Goal: Task Accomplishment & Management: Manage account settings

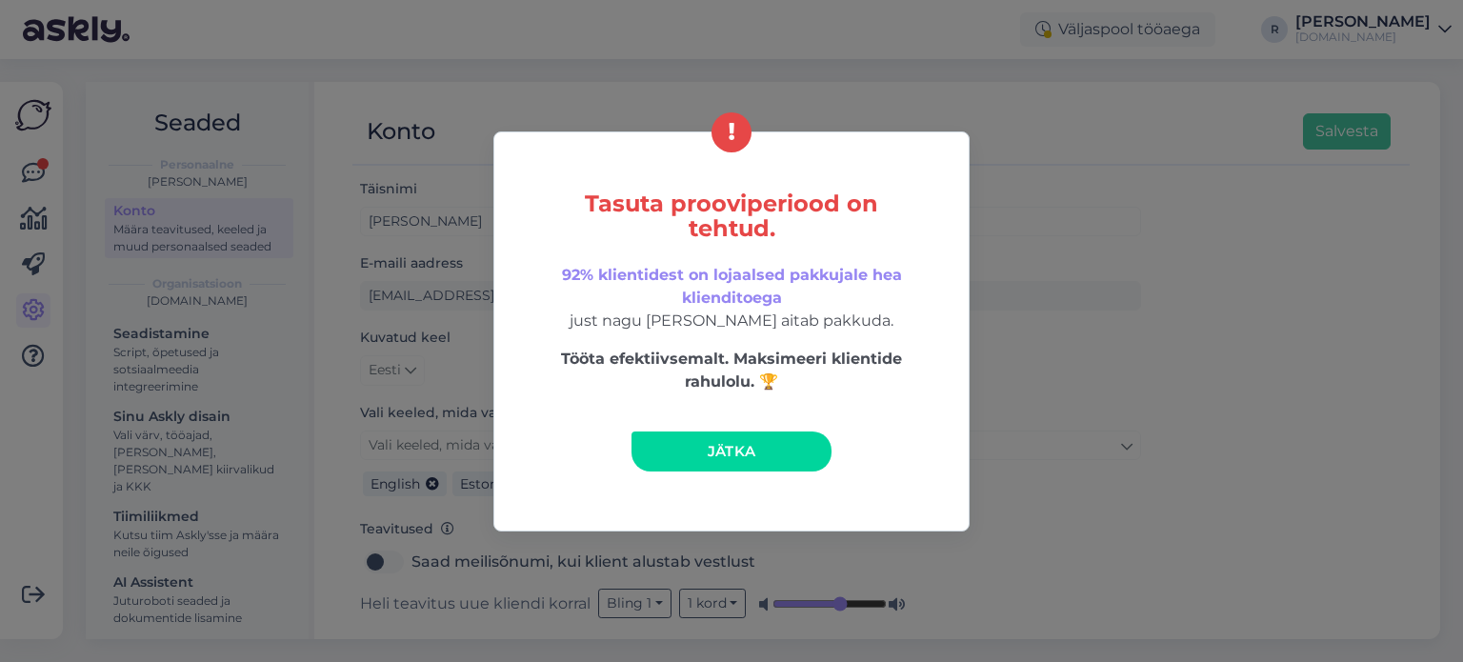
scroll to position [95, 0]
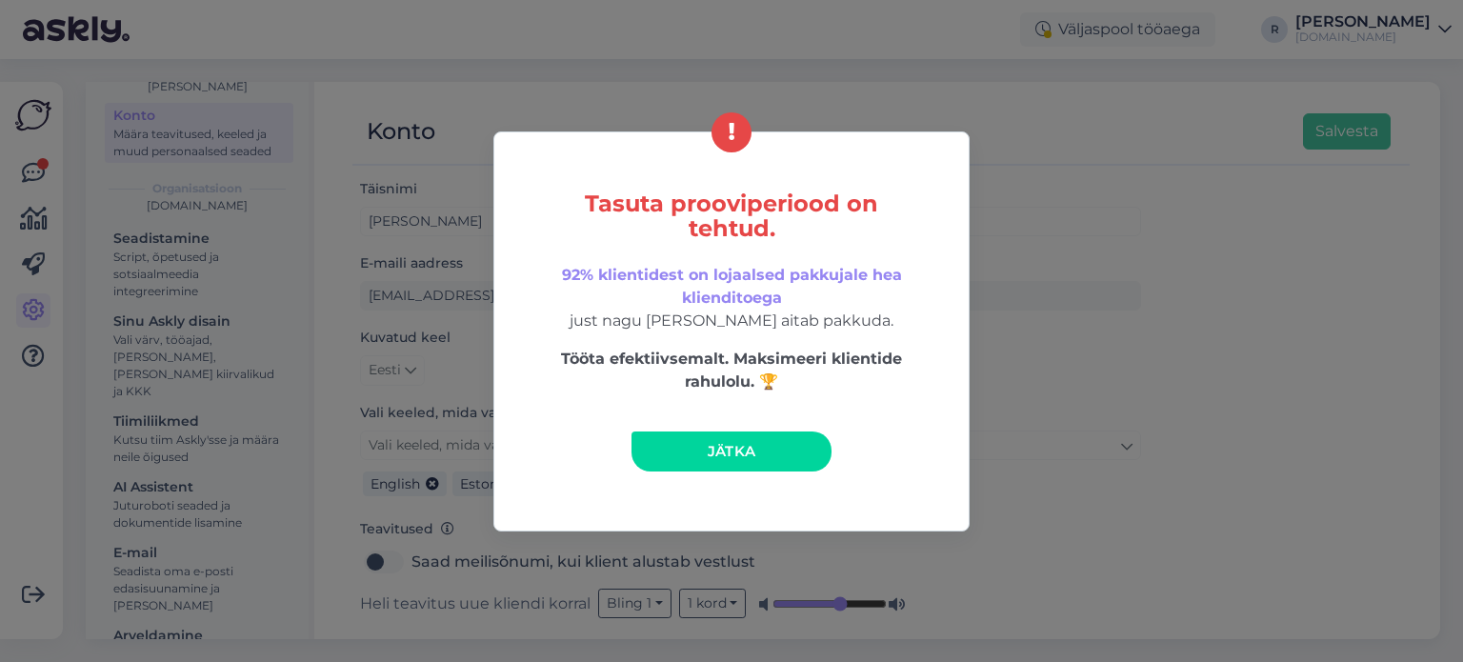
click at [1070, 197] on div "Tasuta prooviperiood on tehtud. 92% klientidest on lojaalsed pakkujale hea klie…" at bounding box center [731, 331] width 1463 height 662
click at [718, 458] on span "Jätka" at bounding box center [732, 451] width 49 height 18
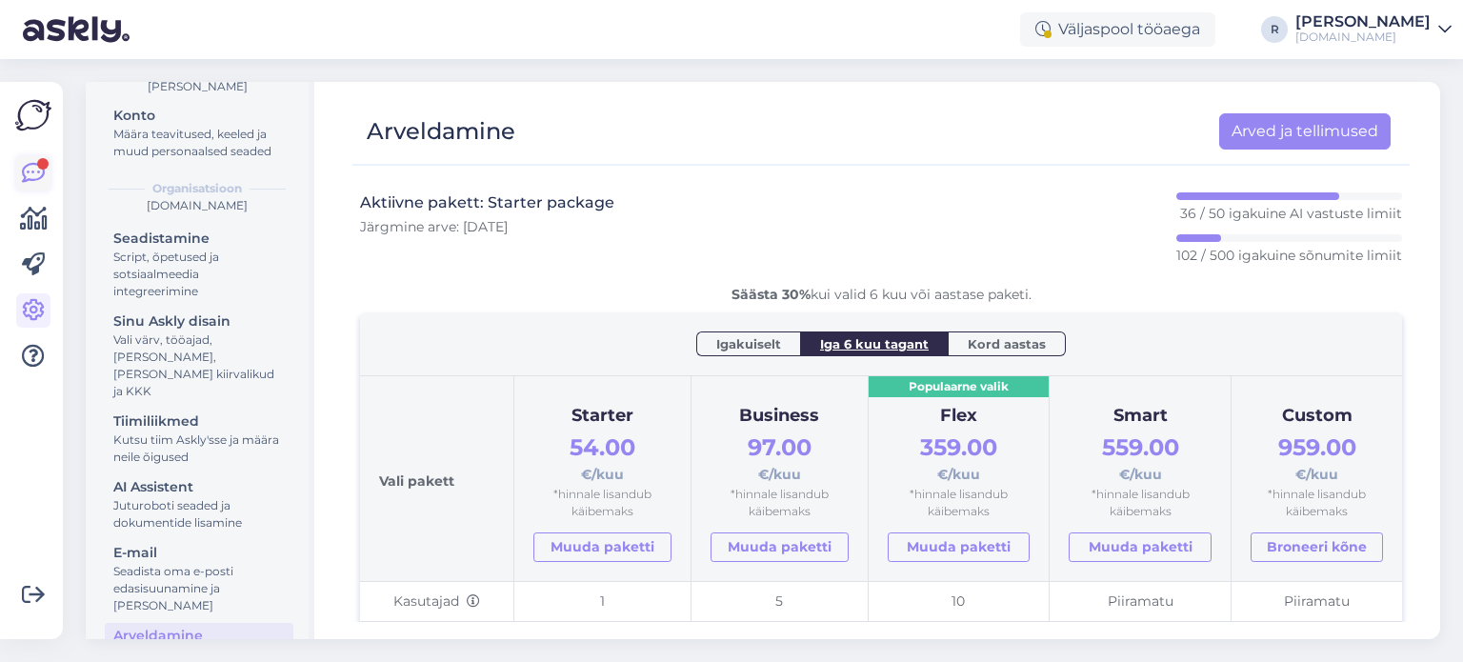
click at [35, 175] on icon at bounding box center [33, 173] width 23 height 23
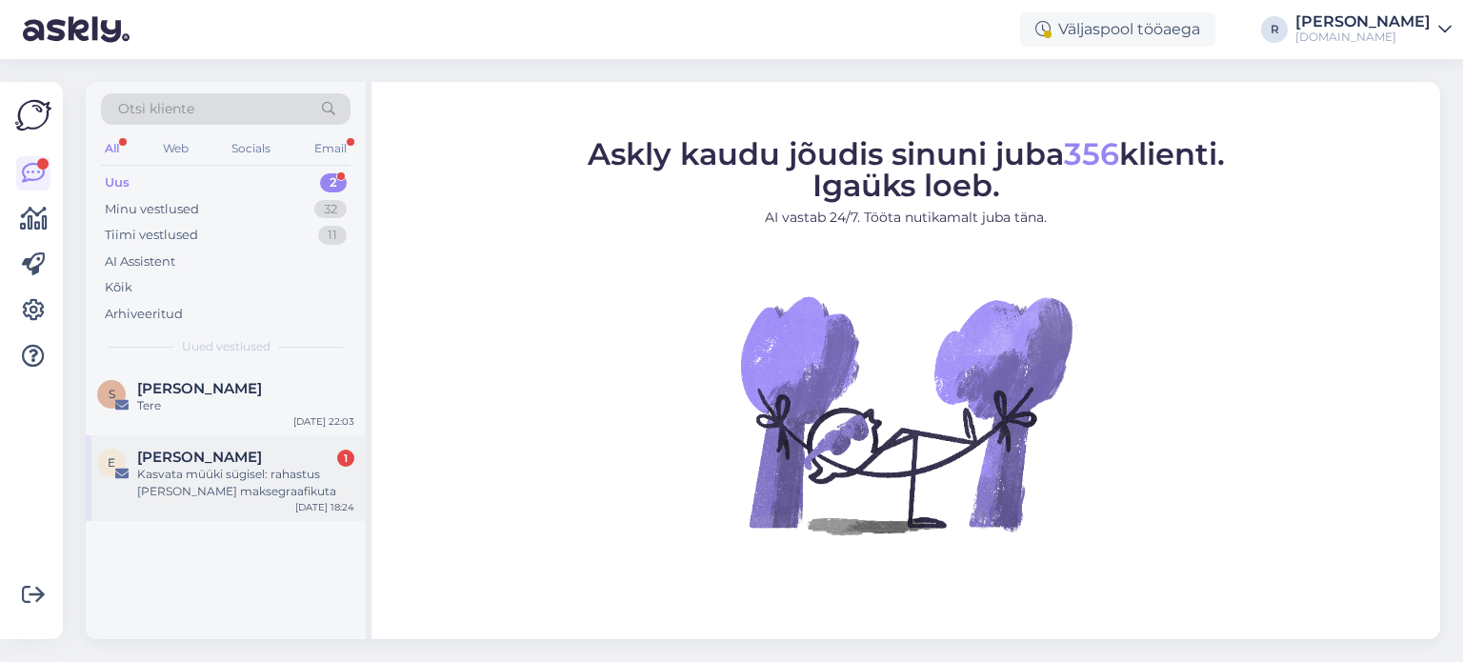
click at [192, 481] on div "Kasvata müüki sügisel: rahastus [PERSON_NAME] maksegraafikuta" at bounding box center [245, 483] width 217 height 34
click at [236, 418] on div "S [PERSON_NAME] Tere [DATE] 22:03" at bounding box center [226, 401] width 280 height 69
click at [199, 453] on span "[PERSON_NAME]" at bounding box center [199, 457] width 125 height 17
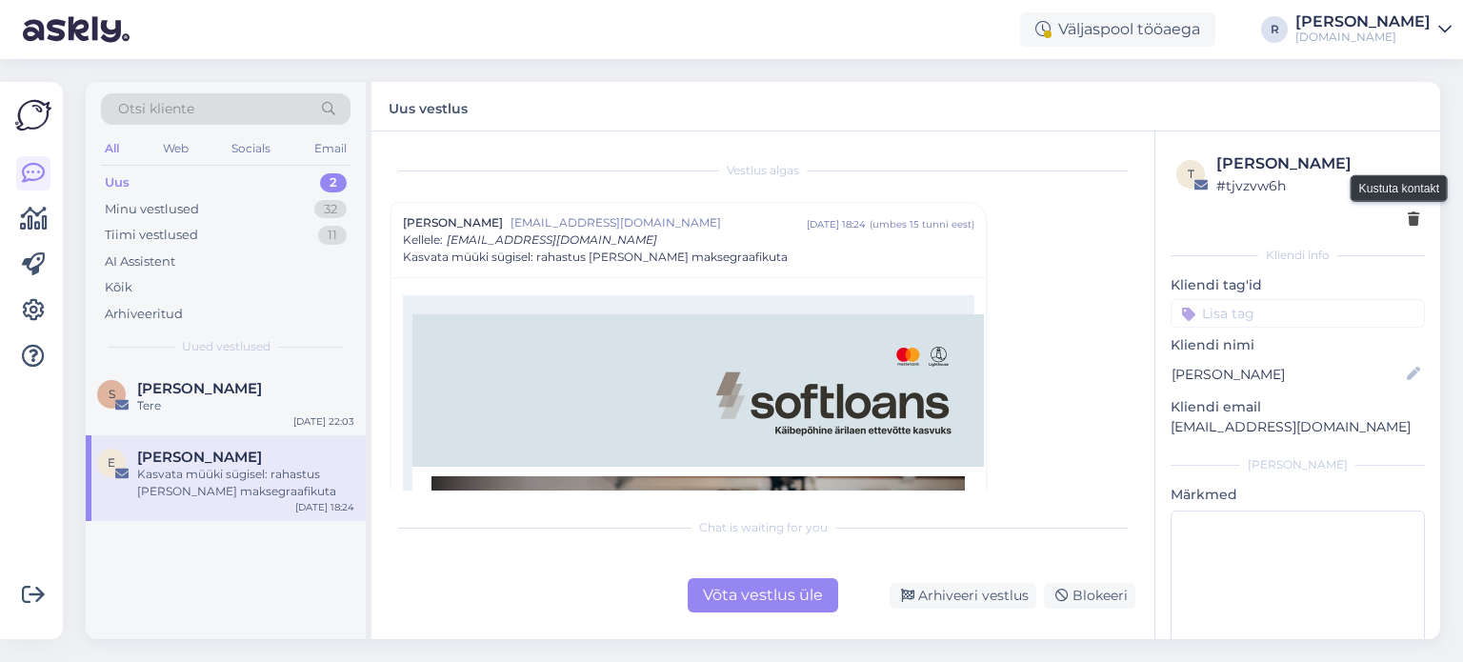
click at [1408, 224] on icon at bounding box center [1413, 219] width 11 height 13
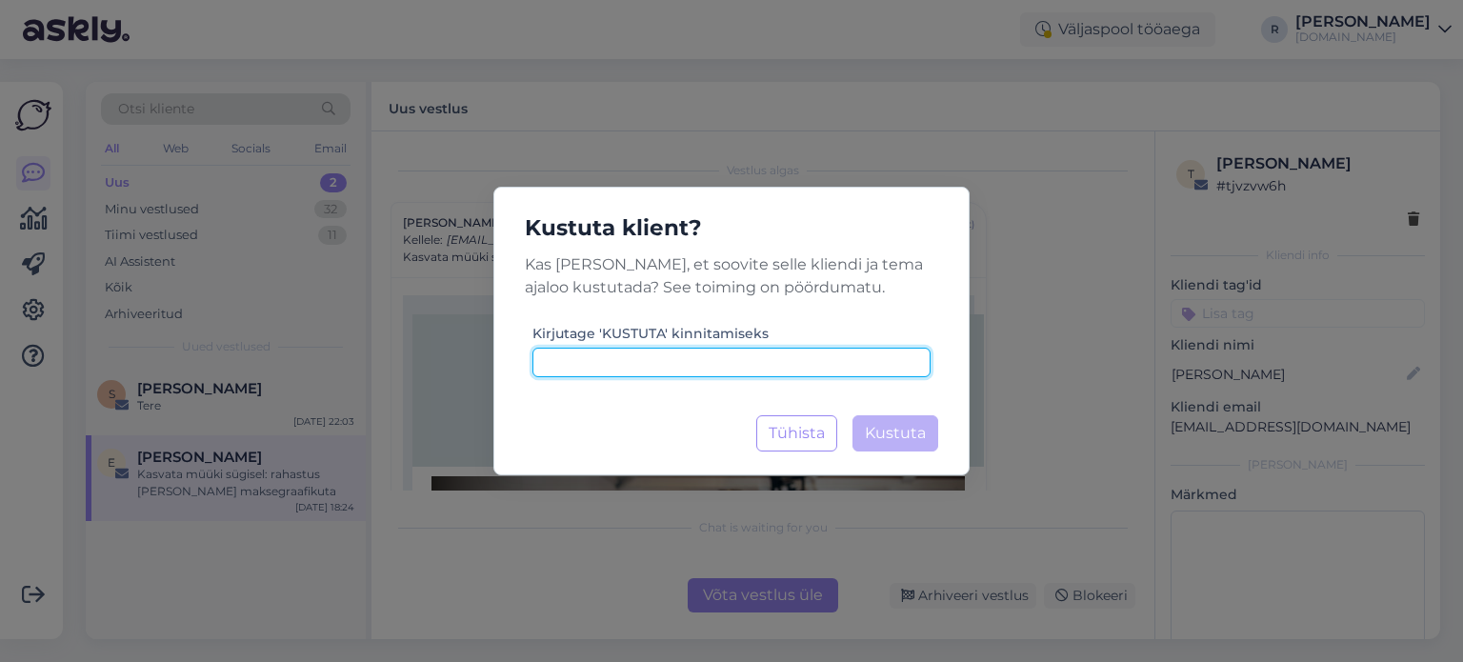
click at [655, 353] on input at bounding box center [732, 363] width 398 height 30
type input "kustuta"
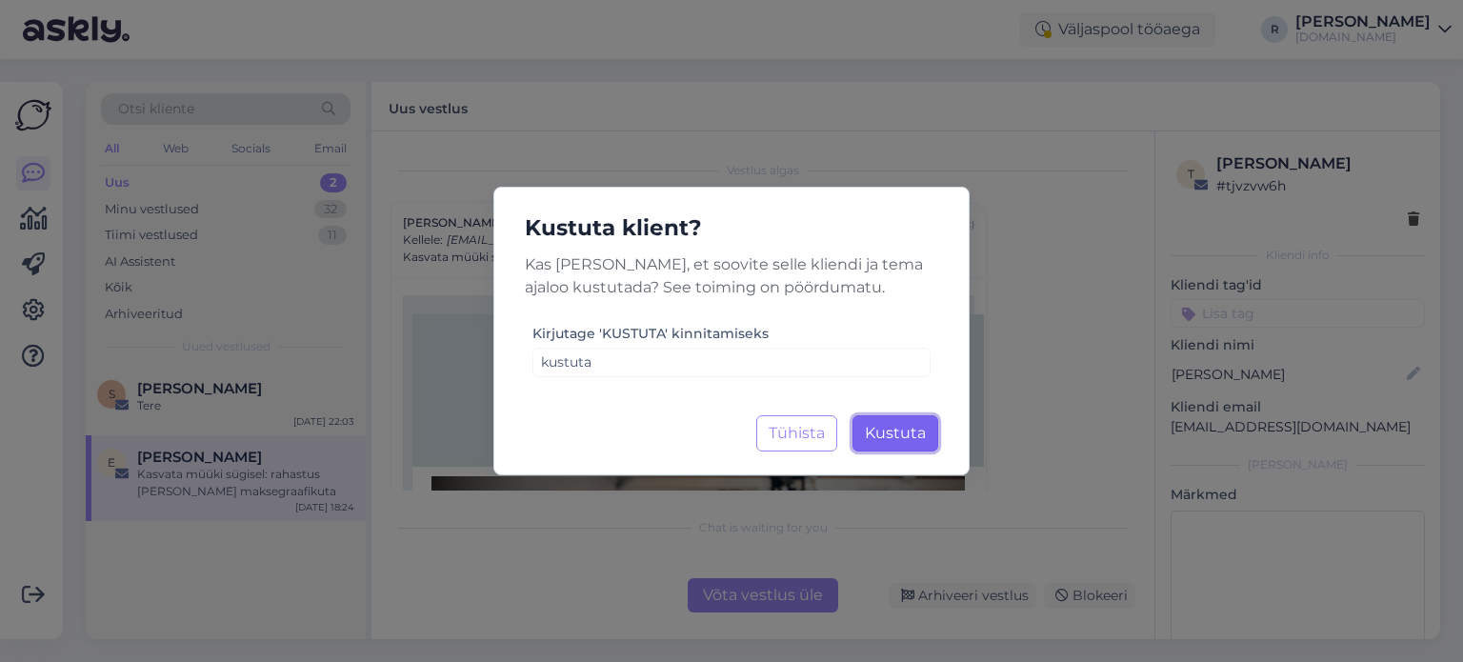
click at [892, 431] on span "Kustuta" at bounding box center [895, 433] width 61 height 18
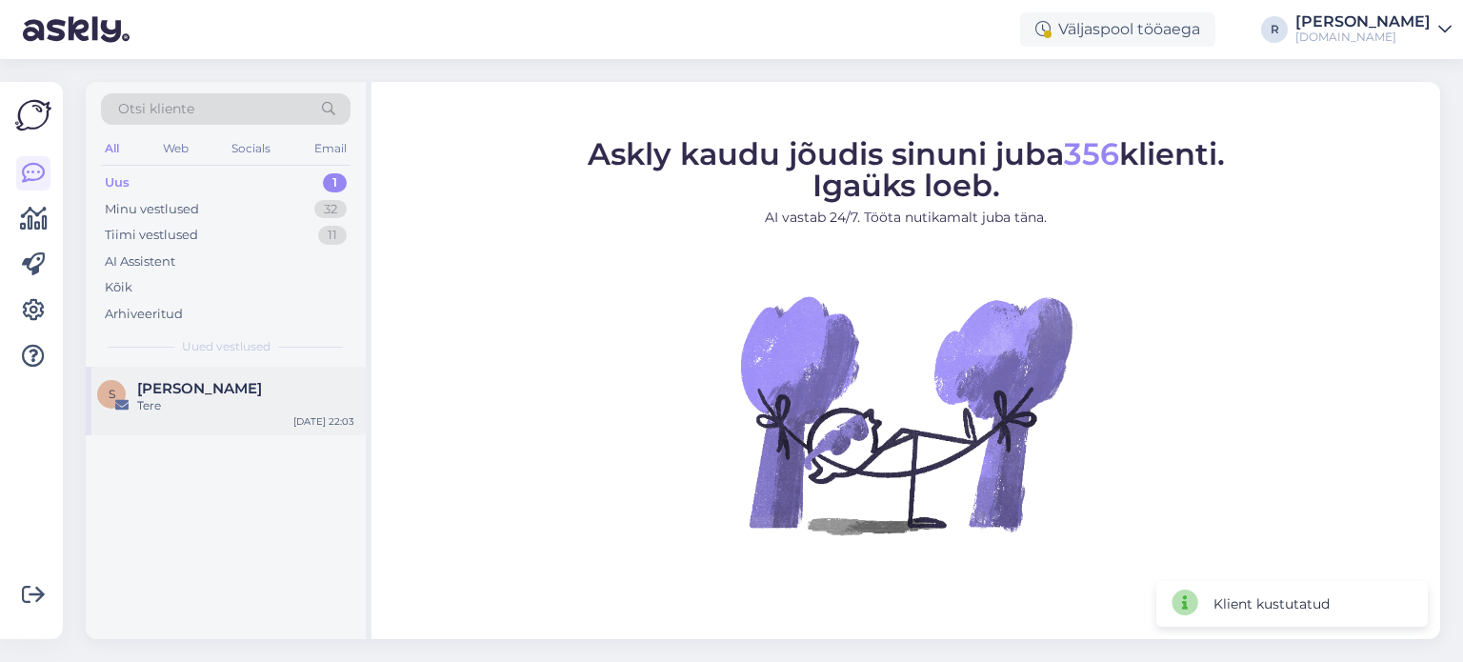
click at [258, 397] on div "Tere" at bounding box center [245, 405] width 217 height 17
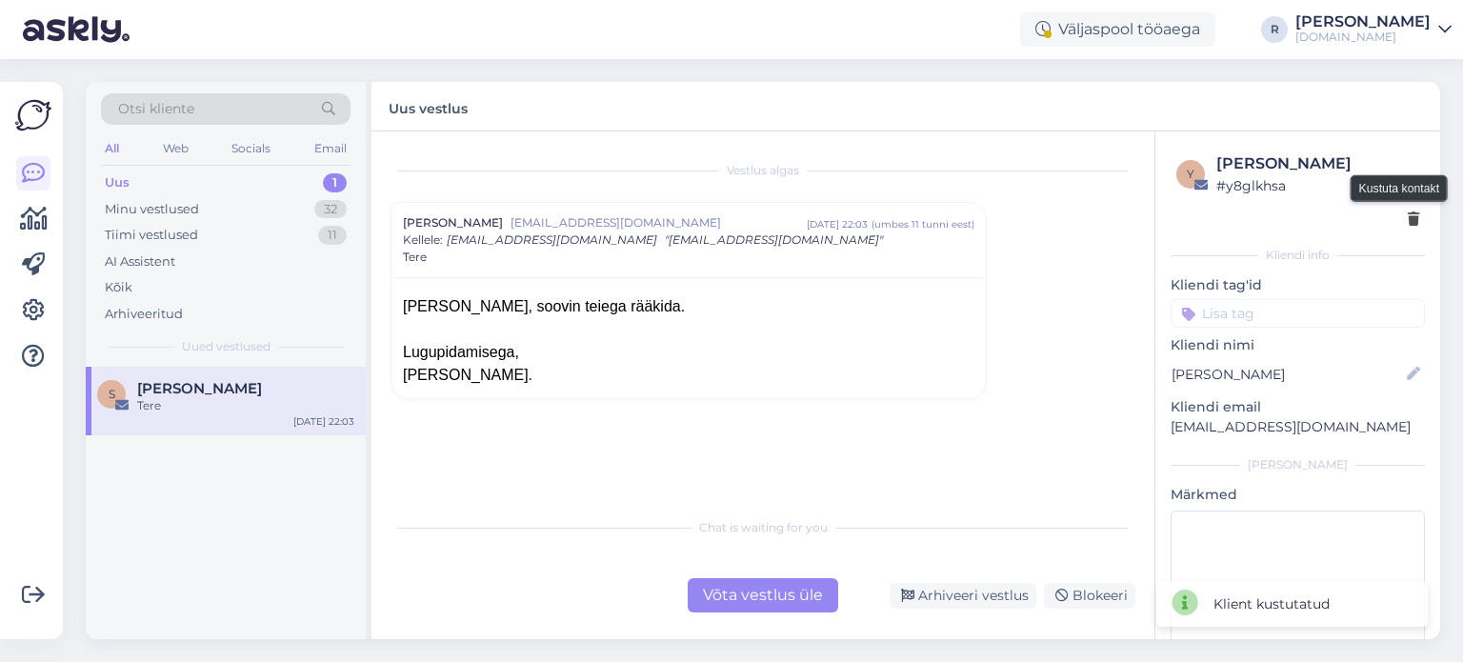
click at [1408, 227] on icon at bounding box center [1413, 219] width 11 height 13
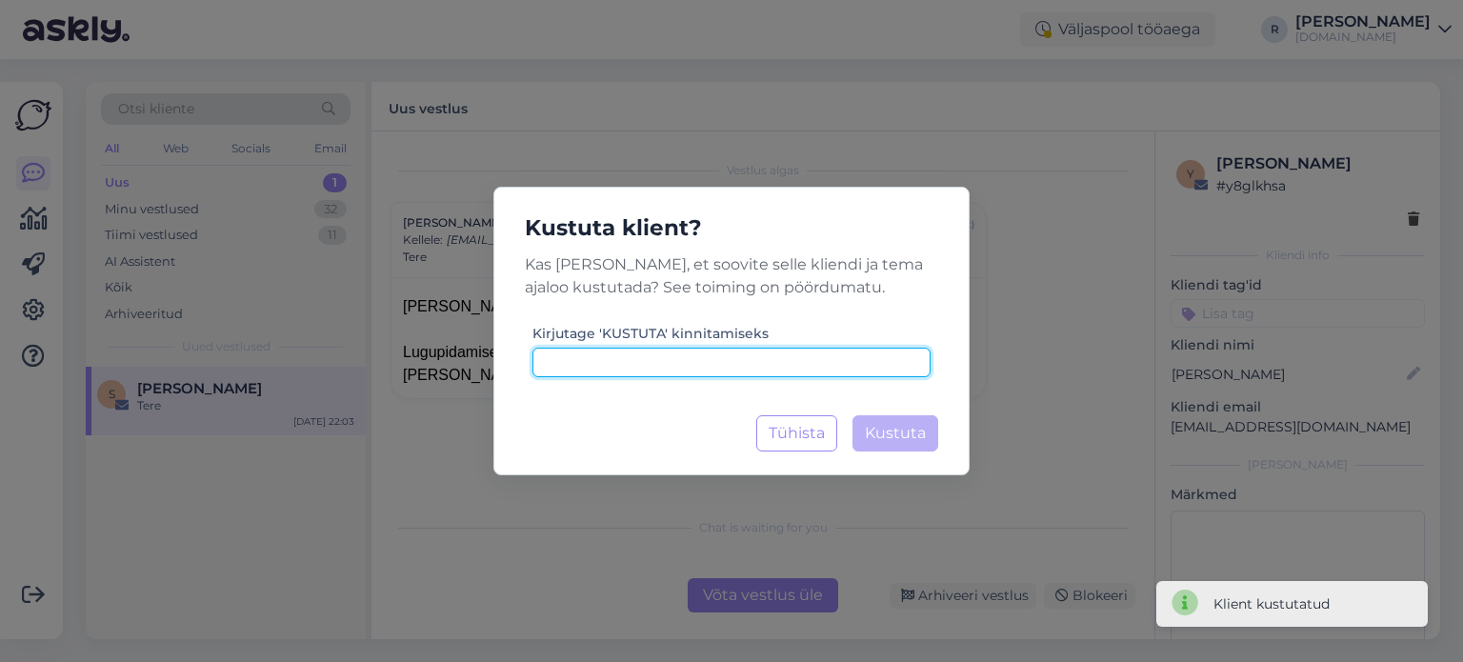
click at [654, 365] on input at bounding box center [732, 363] width 398 height 30
type input "kustuta"
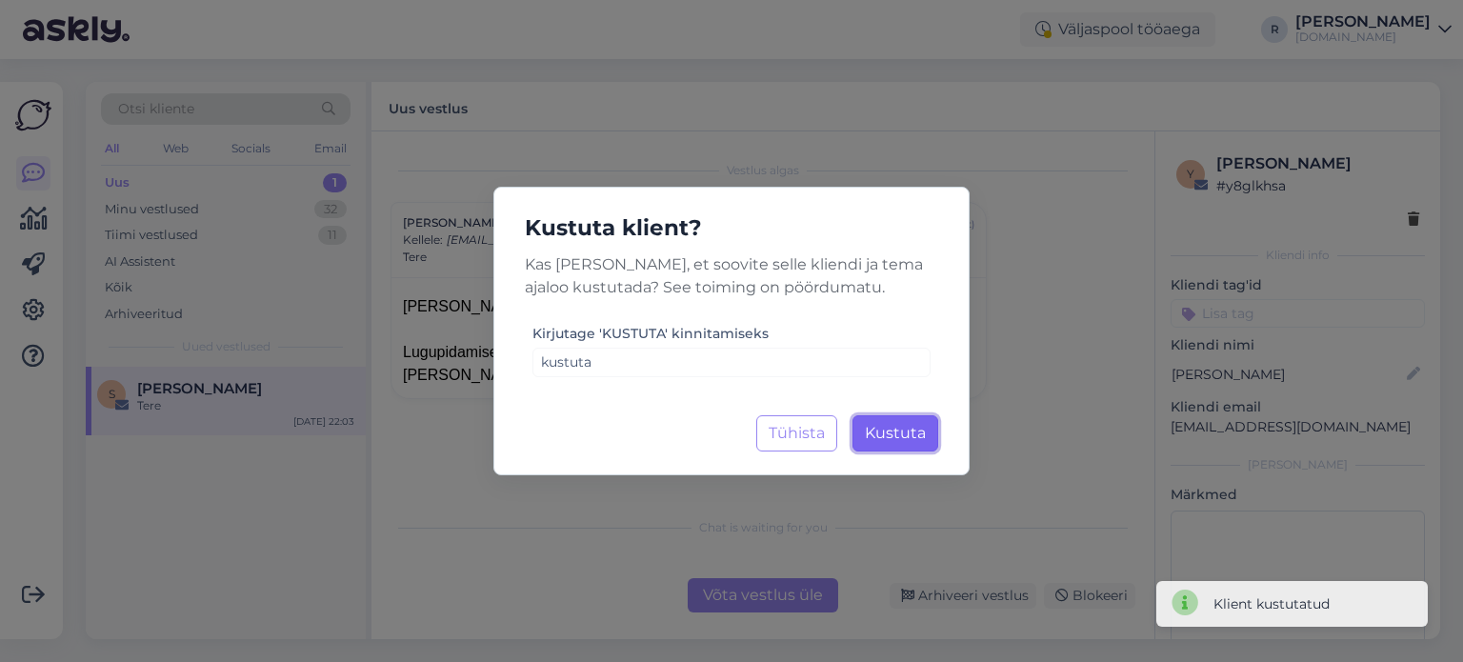
click at [911, 433] on span "Kustuta" at bounding box center [895, 433] width 61 height 18
